Goal: Navigation & Orientation: Find specific page/section

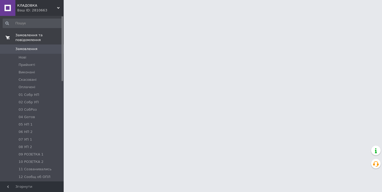
click at [37, 38] on span "Замовлення та повідомлення" at bounding box center [39, 38] width 48 height 10
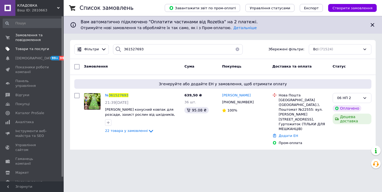
click at [30, 49] on span "Товари та послуги" at bounding box center [32, 49] width 34 height 5
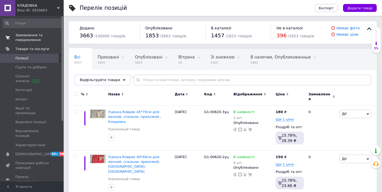
click at [28, 35] on span "Замовлення та повідомлення" at bounding box center [32, 38] width 34 height 10
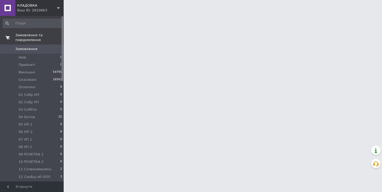
click at [36, 43] on link "Замовлення та повідомлення" at bounding box center [32, 38] width 65 height 14
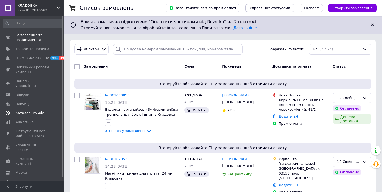
click at [41, 111] on span "Каталог ProSale" at bounding box center [29, 113] width 29 height 5
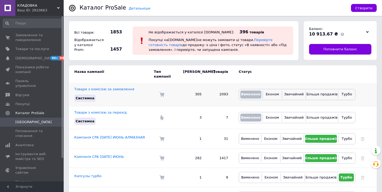
click at [250, 83] on td "Вимкнено Економ Звичайний Більше продажів Турбо" at bounding box center [294, 94] width 122 height 23
click at [53, 8] on div "Ваш ID: 2810663" at bounding box center [40, 10] width 46 height 5
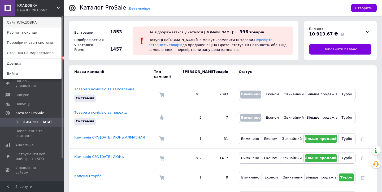
click at [49, 20] on link "Сайт КЛАДОВКА" at bounding box center [32, 22] width 58 height 10
